Goal: Task Accomplishment & Management: Complete application form

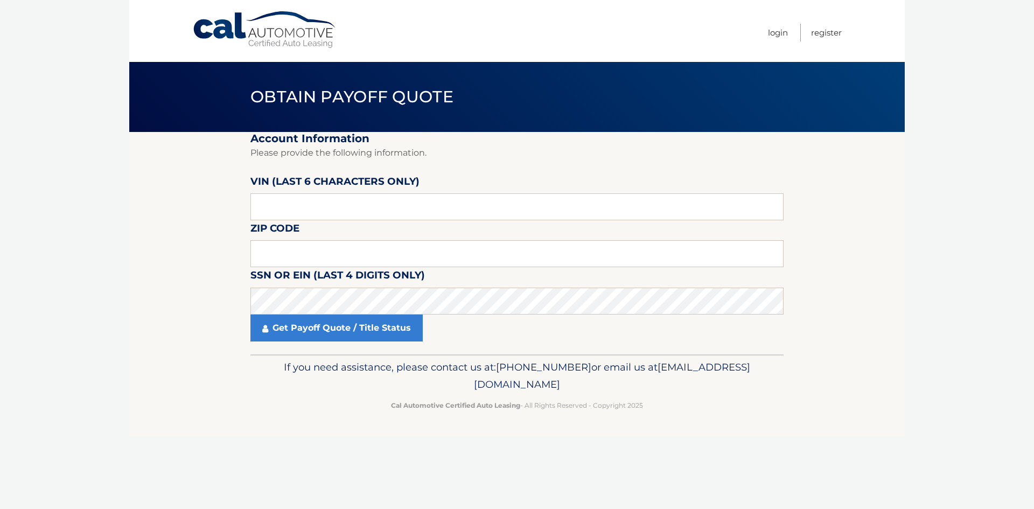
click at [346, 192] on label "VIN (last 6 characters only)" at bounding box center [334, 183] width 169 height 20
click at [349, 211] on input "text" at bounding box center [516, 206] width 533 height 27
type input "NA0947"
click at [352, 276] on label "SSN or EIN (last 4 digits only)" at bounding box center [337, 277] width 175 height 20
click at [346, 259] on input "text" at bounding box center [516, 253] width 533 height 27
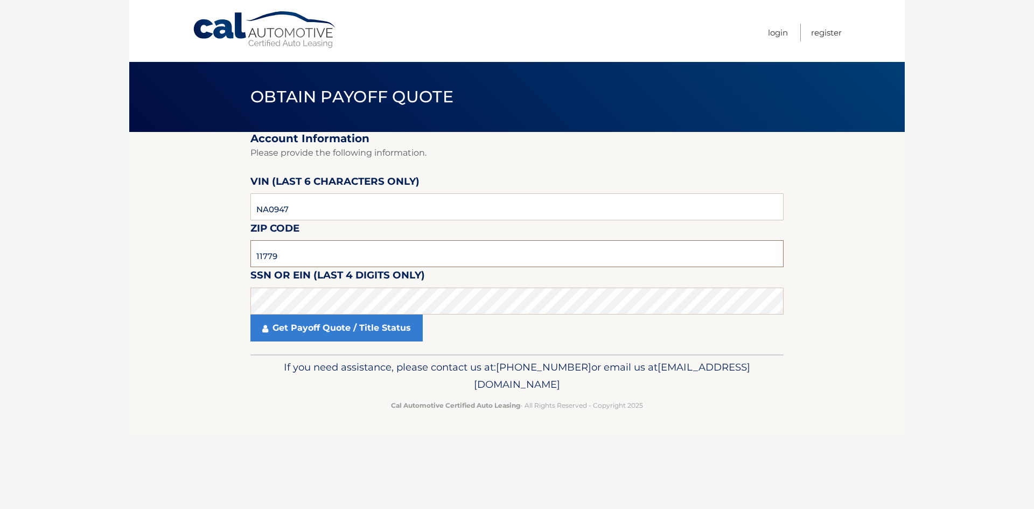
type input "11779"
click at [308, 218] on input "NA0947" at bounding box center [516, 206] width 533 height 27
type input "N*****"
type input "094749"
click at [322, 336] on link "Get Payoff Quote / Title Status" at bounding box center [336, 328] width 172 height 27
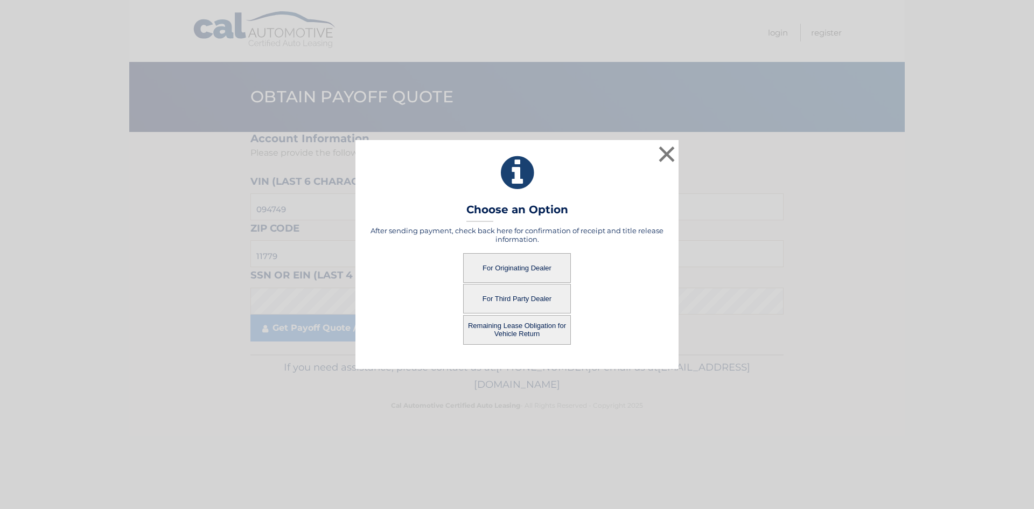
click at [554, 272] on button "For Originating Dealer" at bounding box center [517, 268] width 108 height 30
click at [537, 260] on button "For Originating Dealer" at bounding box center [517, 268] width 108 height 30
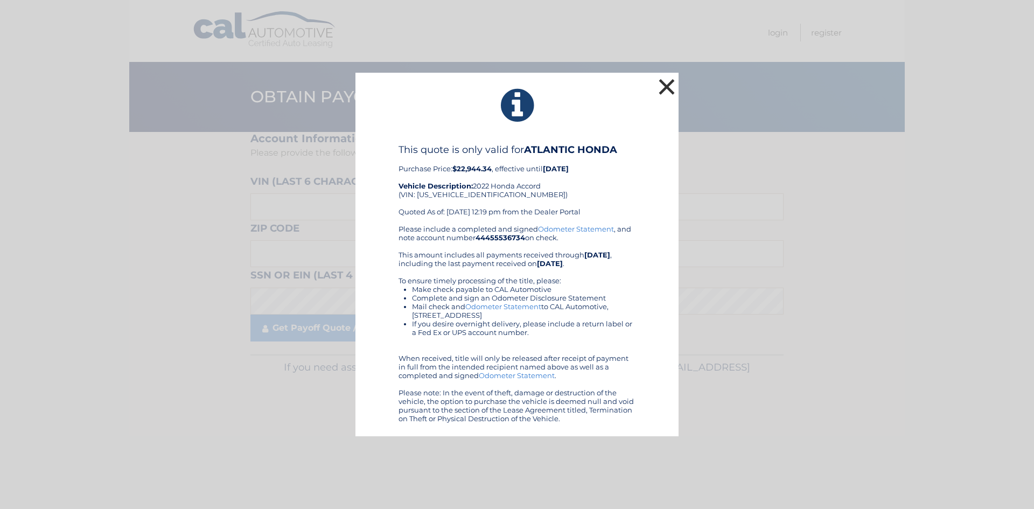
click at [674, 94] on button "×" at bounding box center [667, 87] width 22 height 22
